Goal: Find specific page/section: Find specific page/section

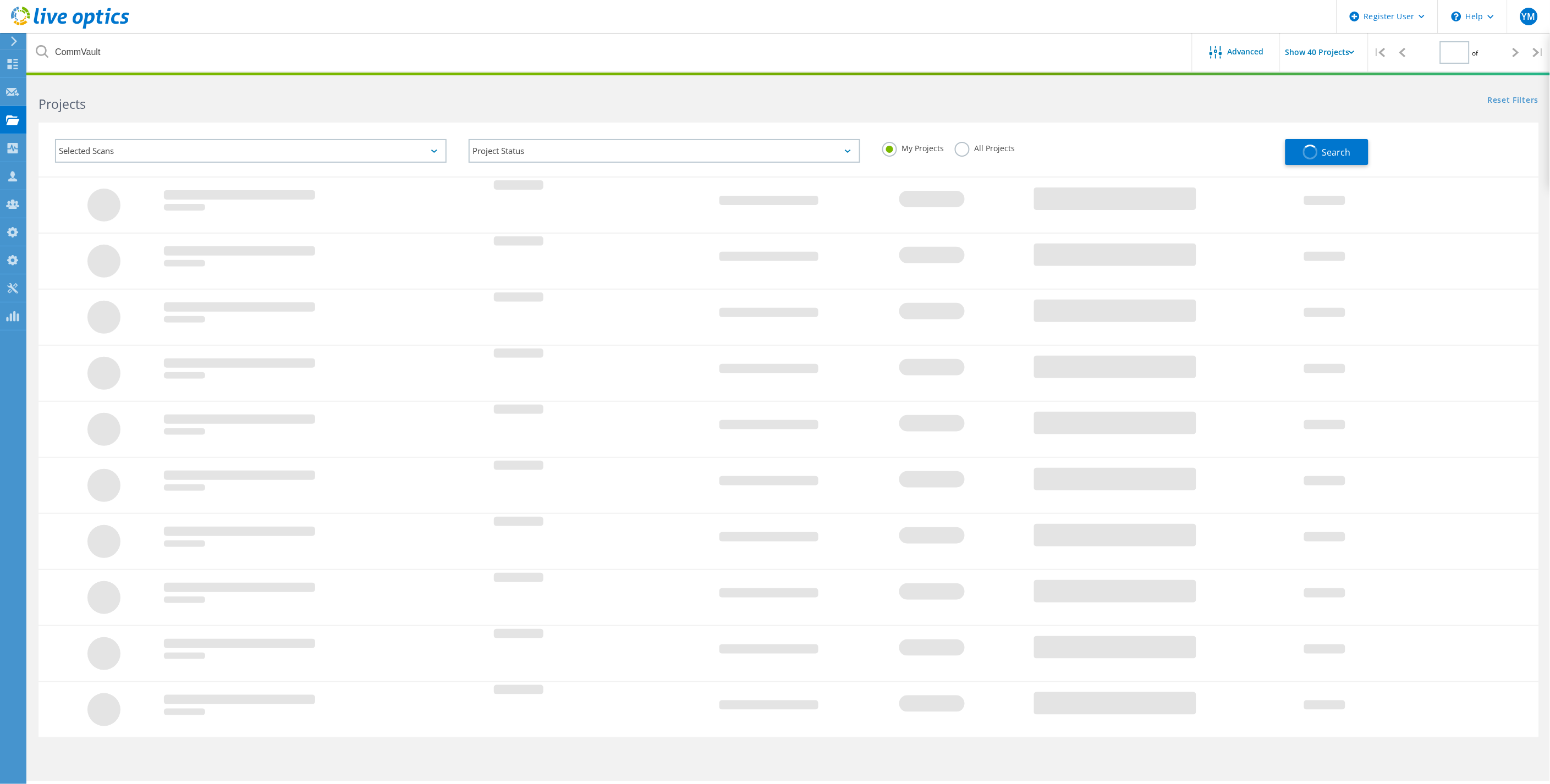
type input "1"
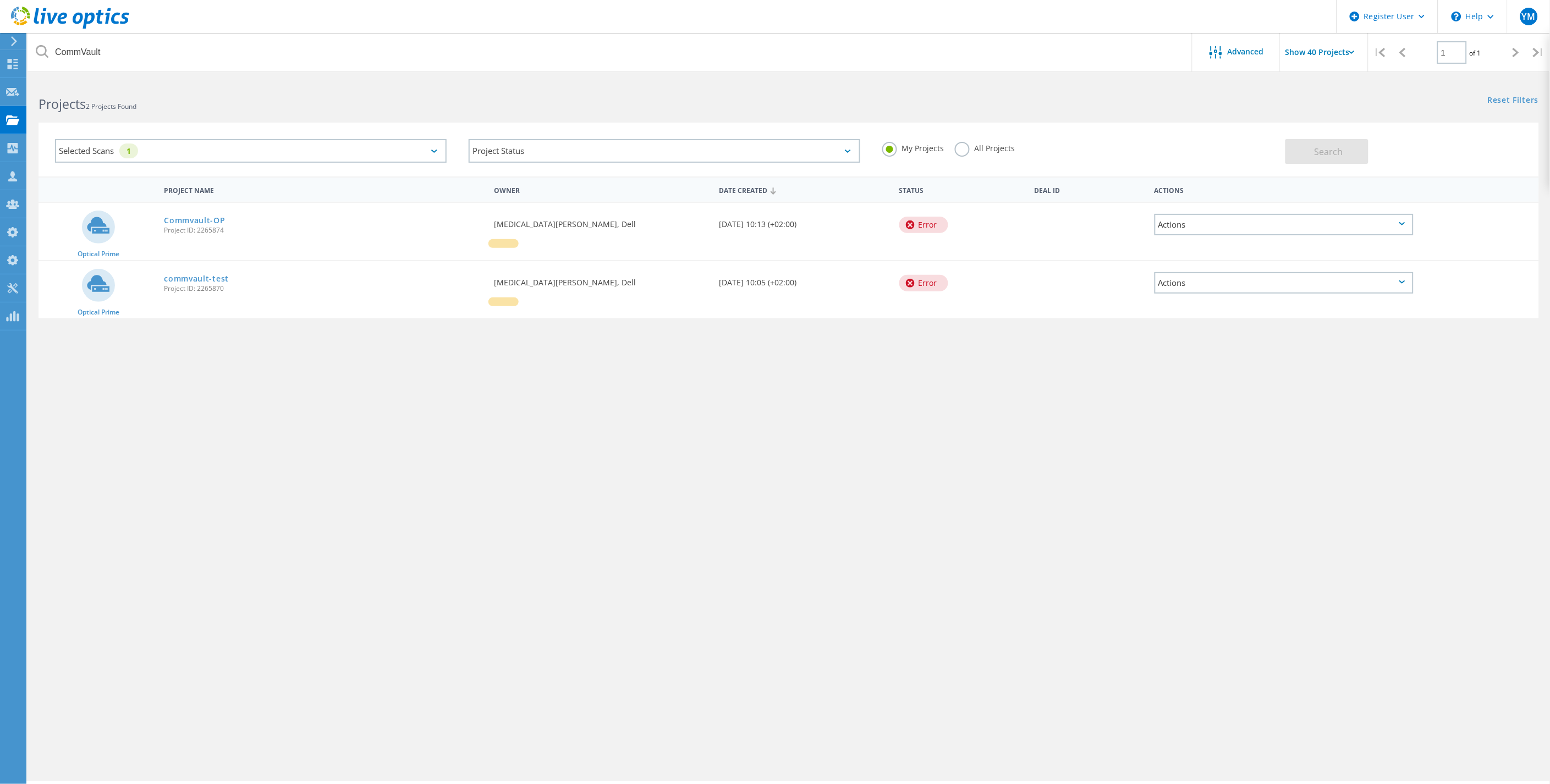
drag, startPoint x: 812, startPoint y: 554, endPoint x: 592, endPoint y: 393, distance: 272.6
click at [814, 554] on div "CommVault Advanced Show 40 Projects | 1 of 1 | Email Address Project Name Compa…" at bounding box center [789, 430] width 1522 height 702
click at [17, 59] on use at bounding box center [13, 64] width 10 height 10
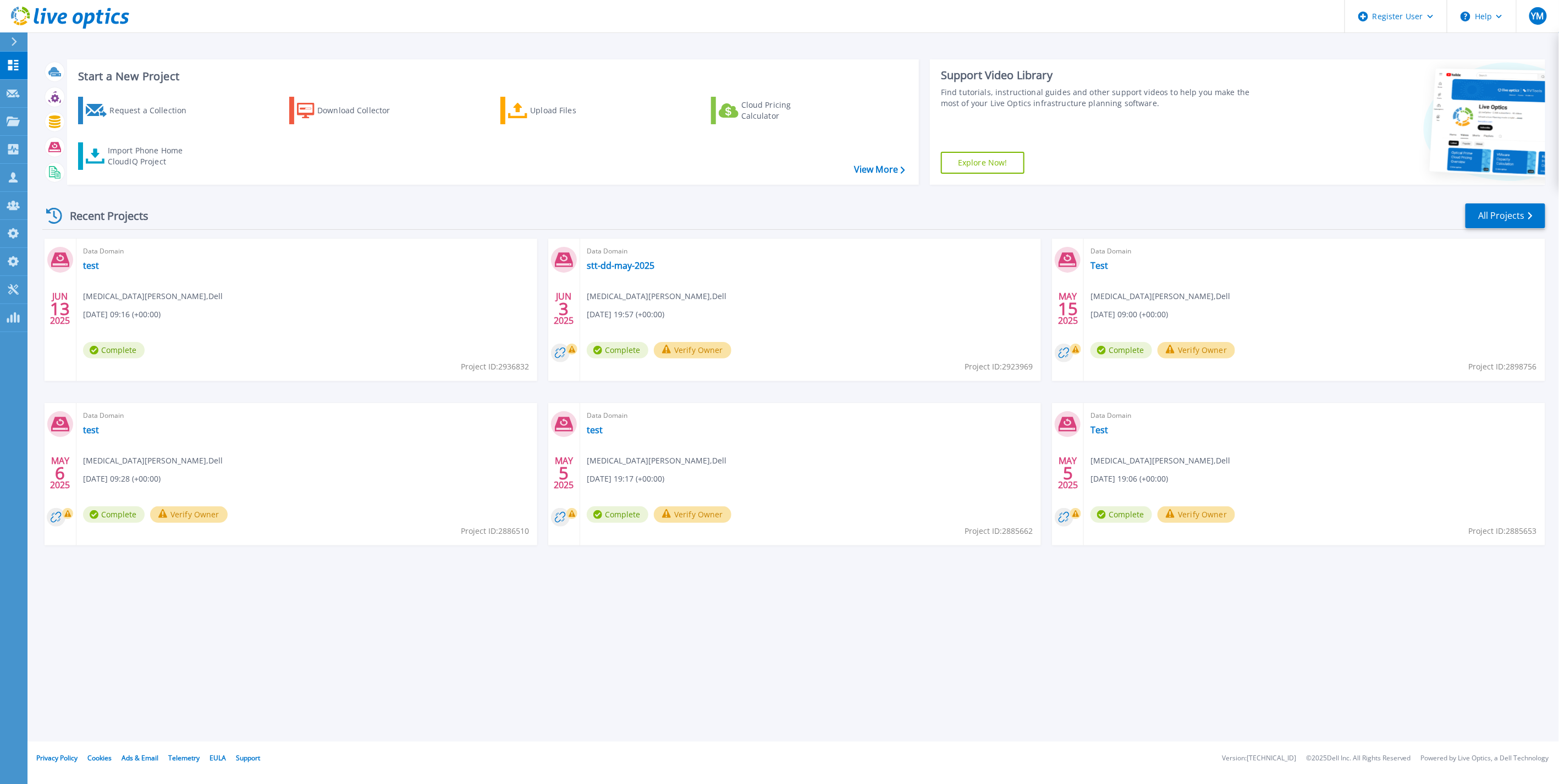
click at [14, 43] on icon at bounding box center [14, 42] width 6 height 9
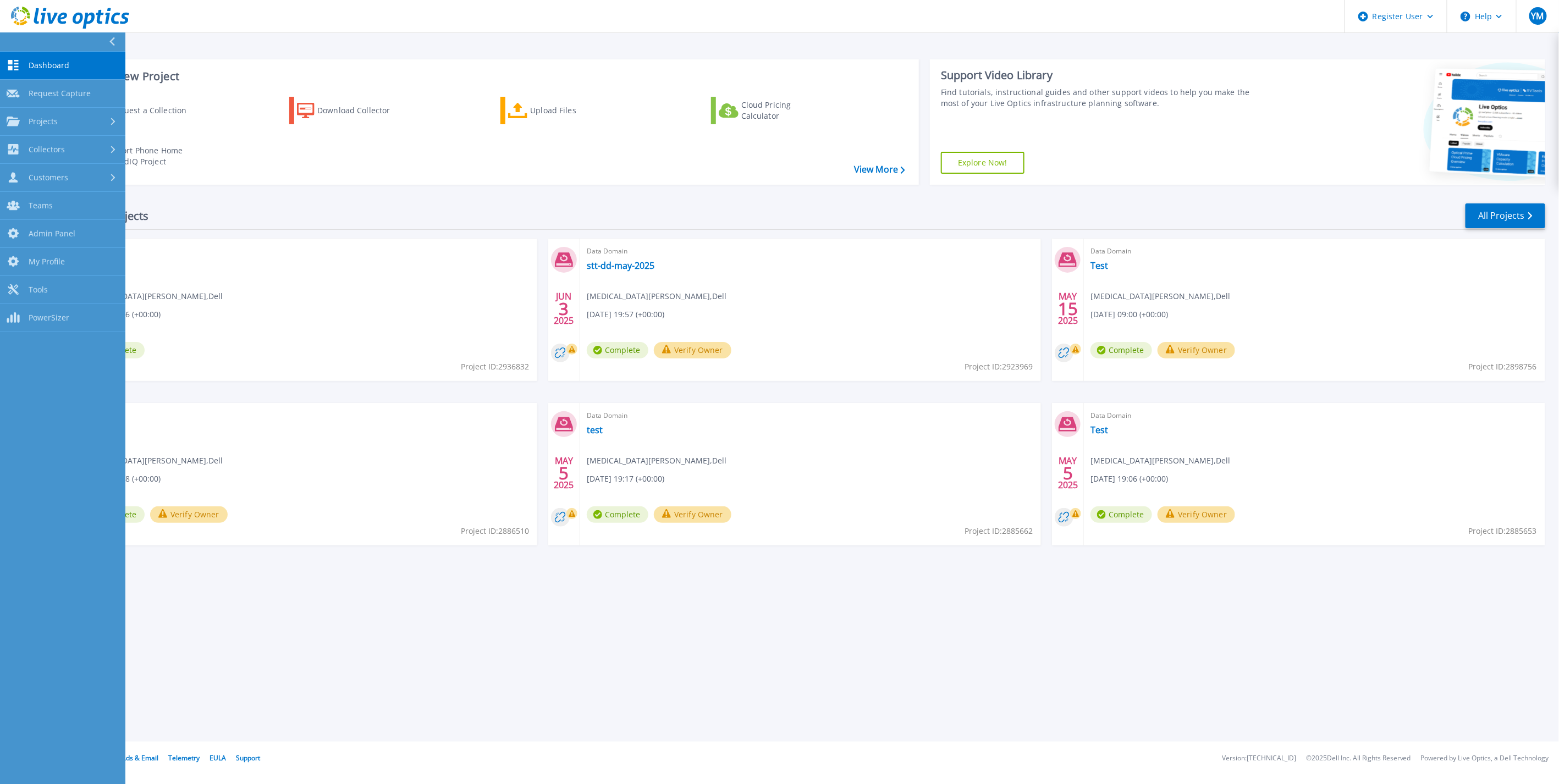
click at [116, 39] on div at bounding box center [116, 41] width 17 height 19
